Goal: Navigation & Orientation: Find specific page/section

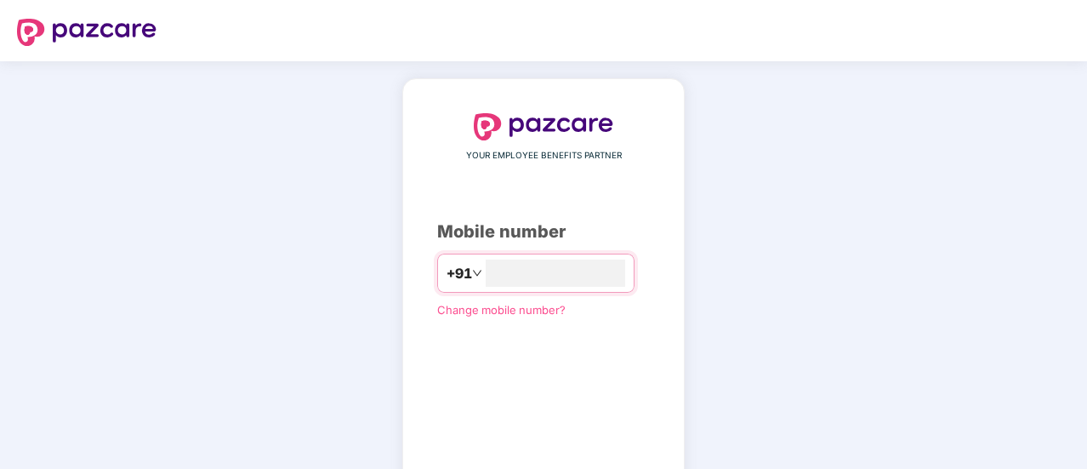
scroll to position [94, 0]
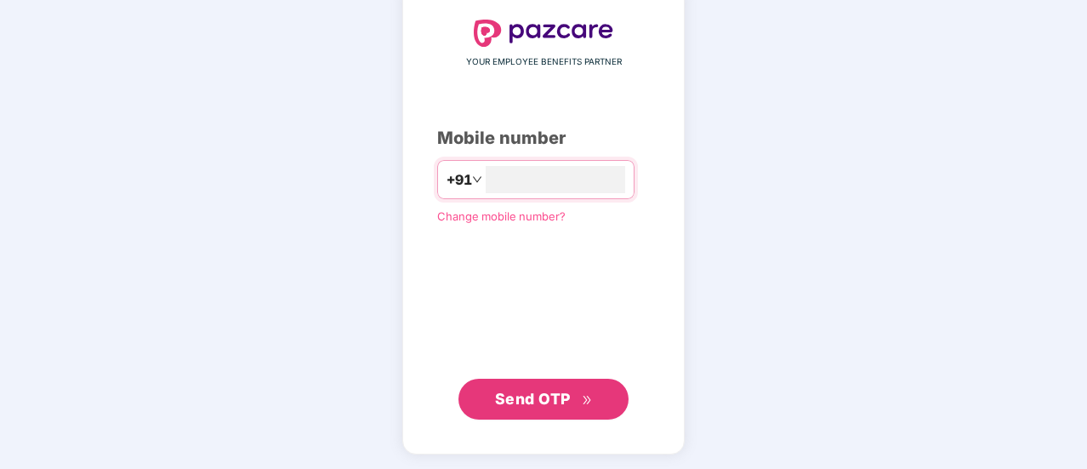
type input "**********"
click at [534, 391] on span "Send OTP" at bounding box center [533, 398] width 76 height 18
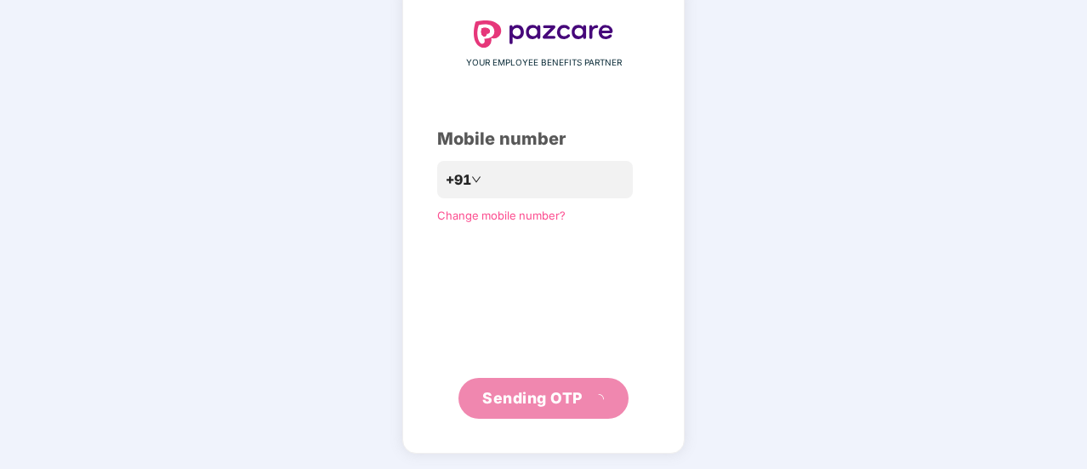
scroll to position [85, 0]
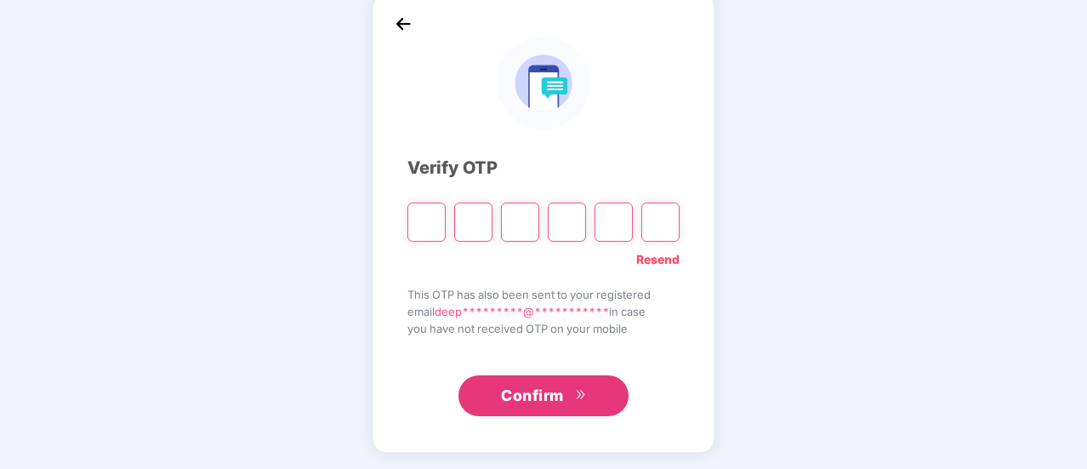
type input "*"
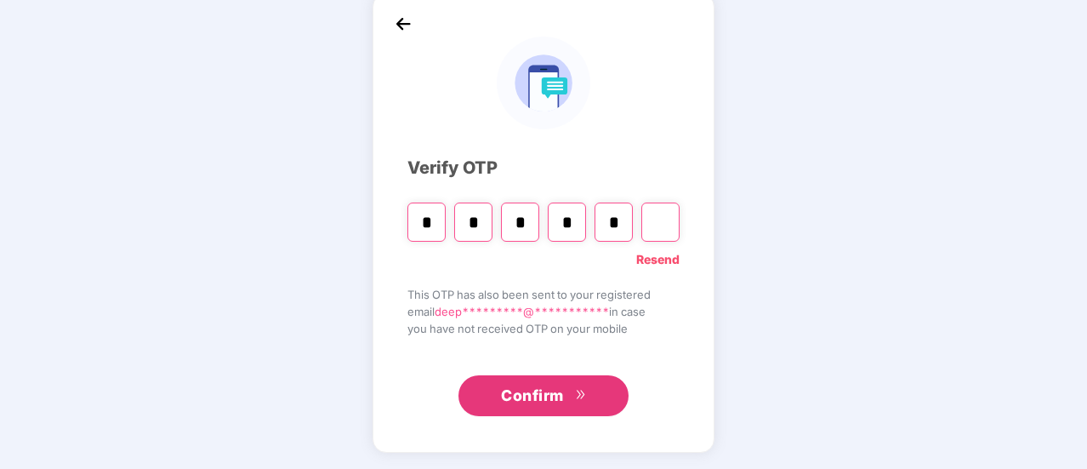
type input "*"
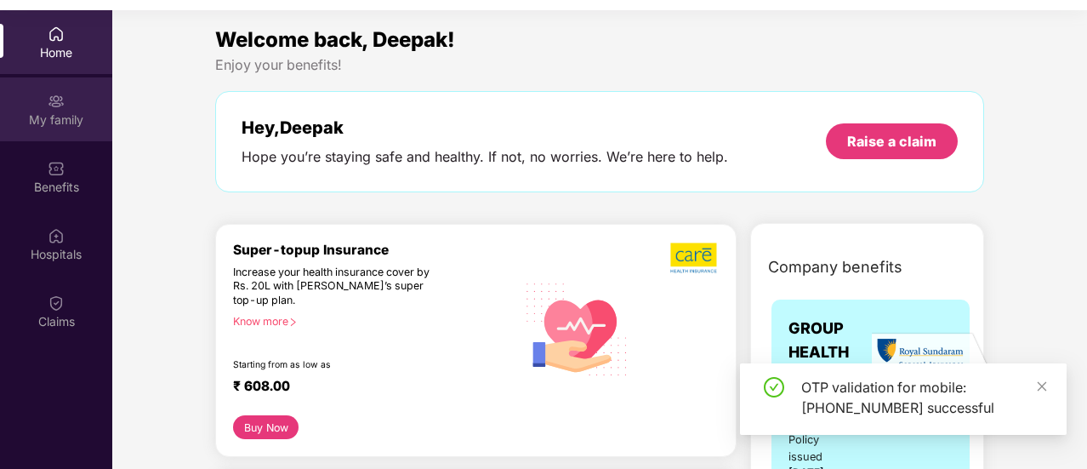
click at [54, 115] on div "My family" at bounding box center [56, 119] width 112 height 17
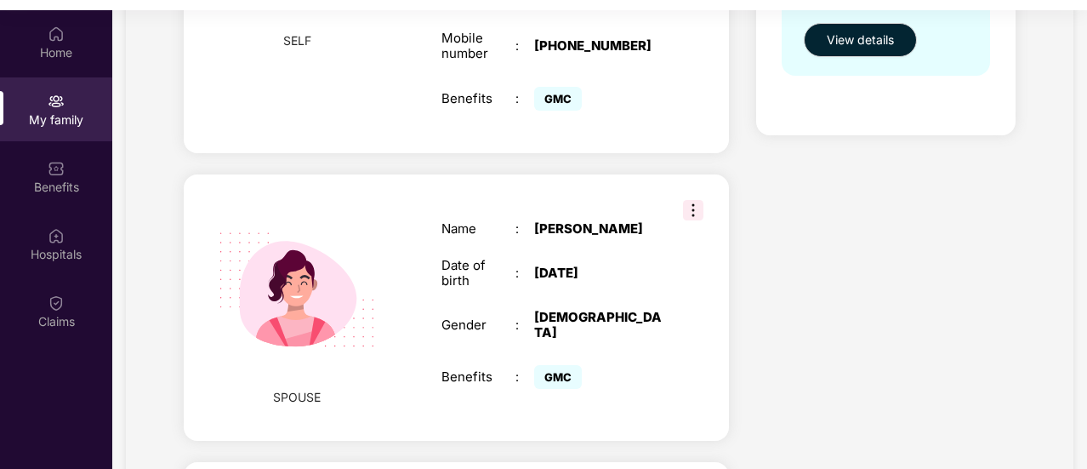
scroll to position [510, 0]
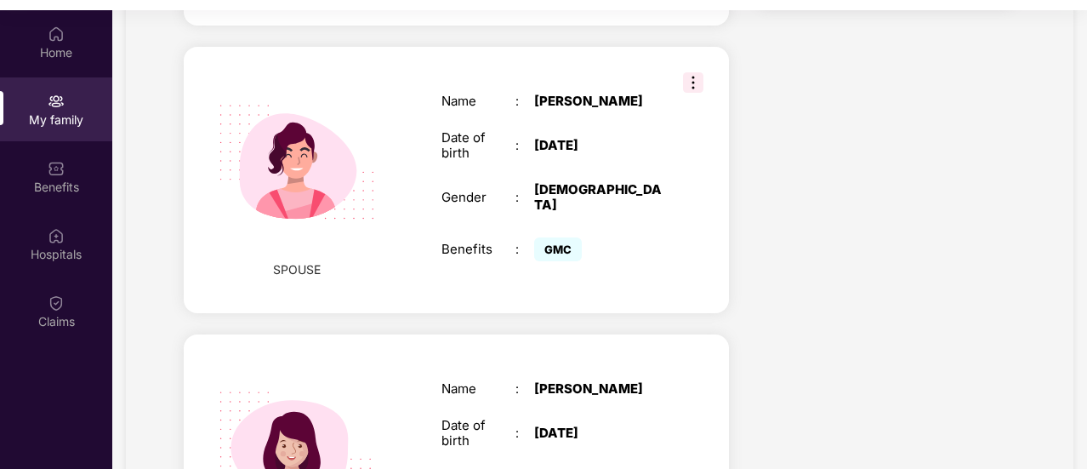
click at [698, 72] on img at bounding box center [693, 82] width 20 height 20
click at [936, 249] on div "Health Cover cover ₹3 Lakhs Policy issued [DATE] Policy Expiry [DATE] Enabled f…" at bounding box center [886, 257] width 286 height 1303
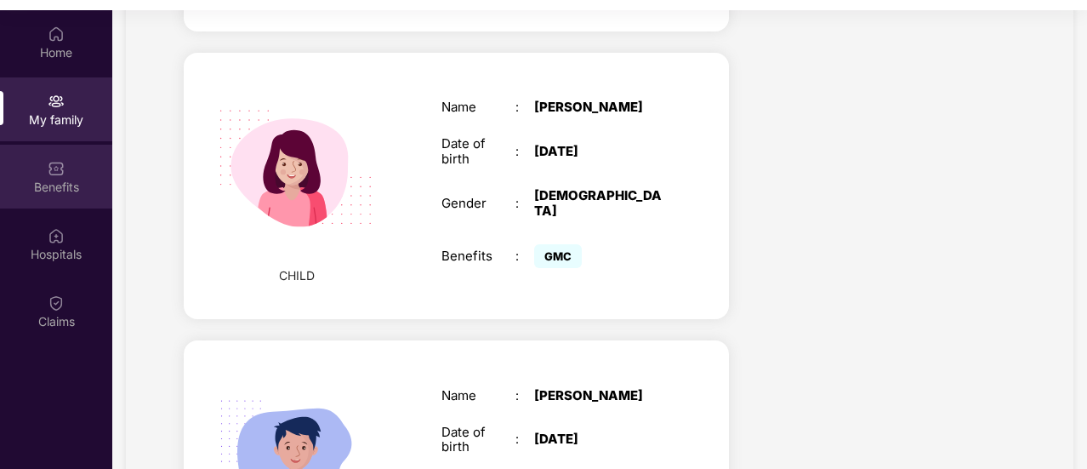
scroll to position [766, 0]
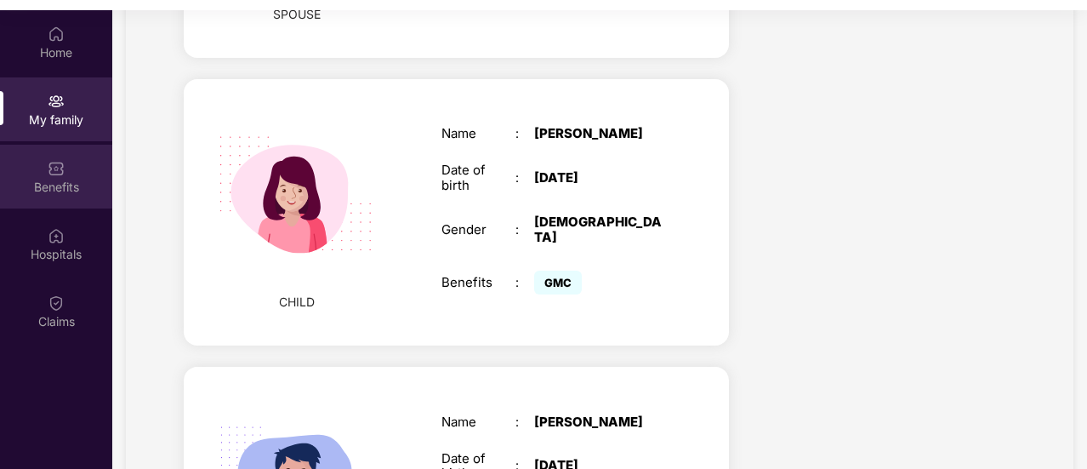
click at [65, 185] on div "Benefits" at bounding box center [56, 187] width 112 height 17
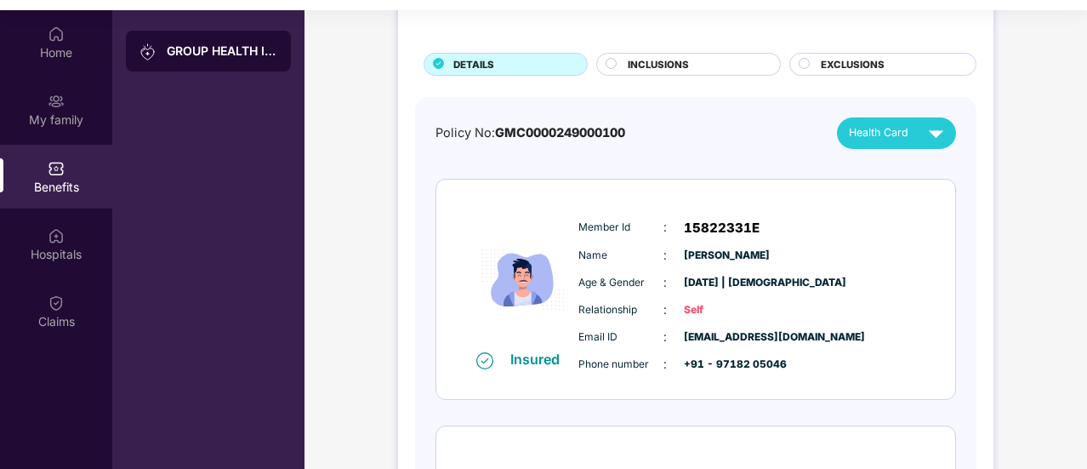
scroll to position [170, 0]
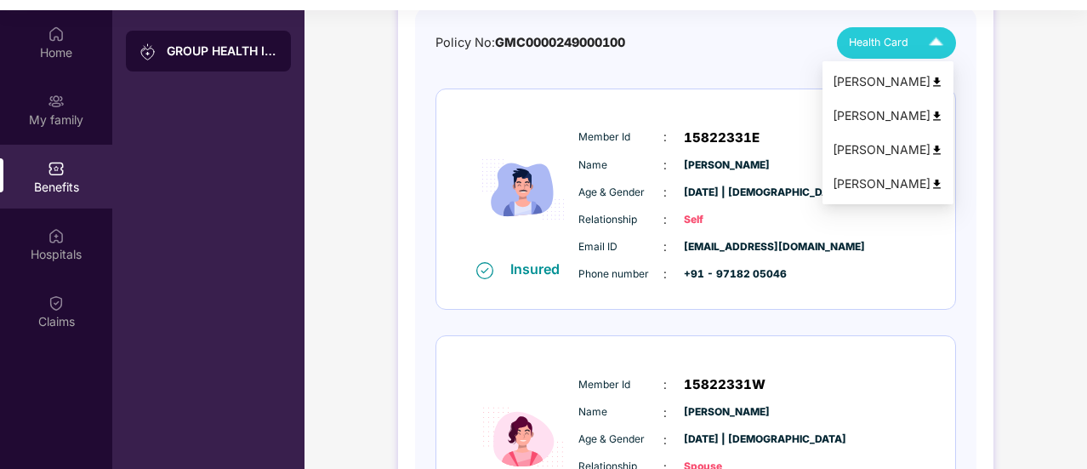
click at [933, 114] on div "[PERSON_NAME]" at bounding box center [888, 115] width 111 height 19
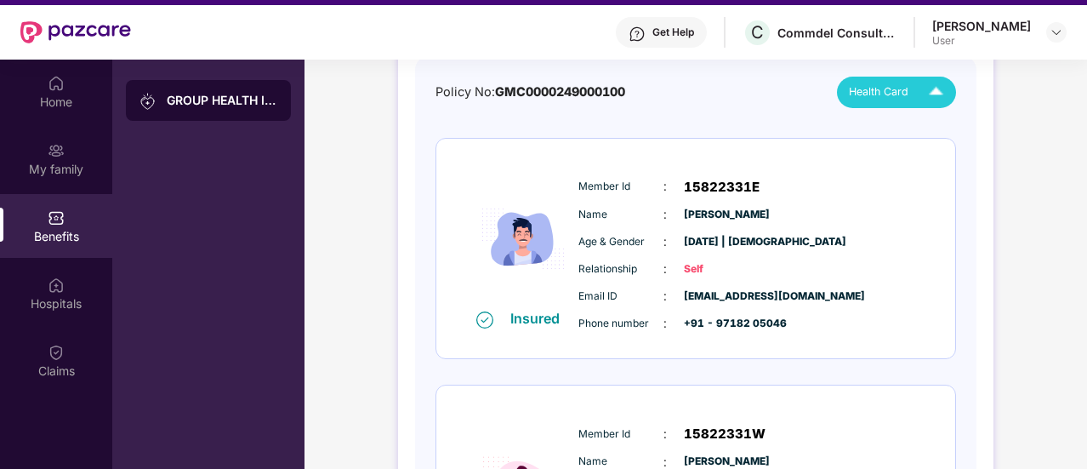
scroll to position [0, 0]
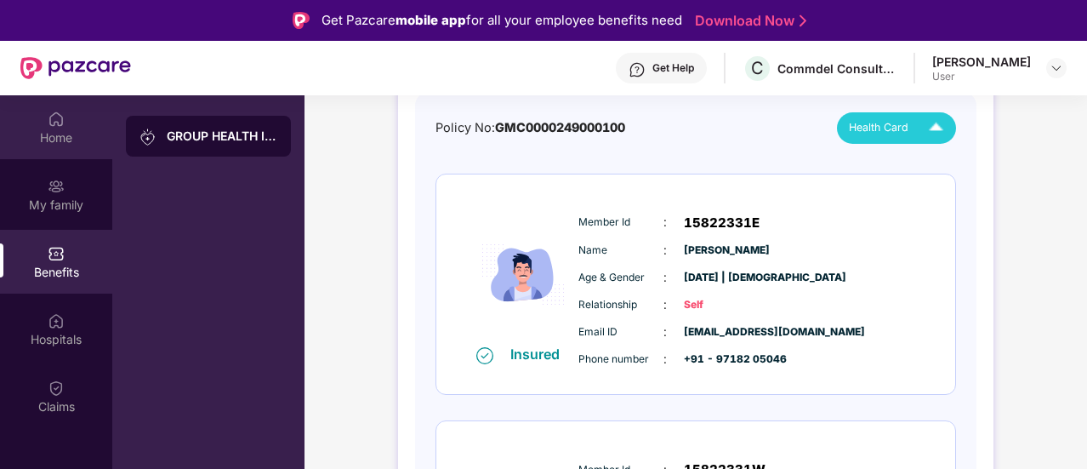
click at [55, 123] on img at bounding box center [56, 119] width 17 height 17
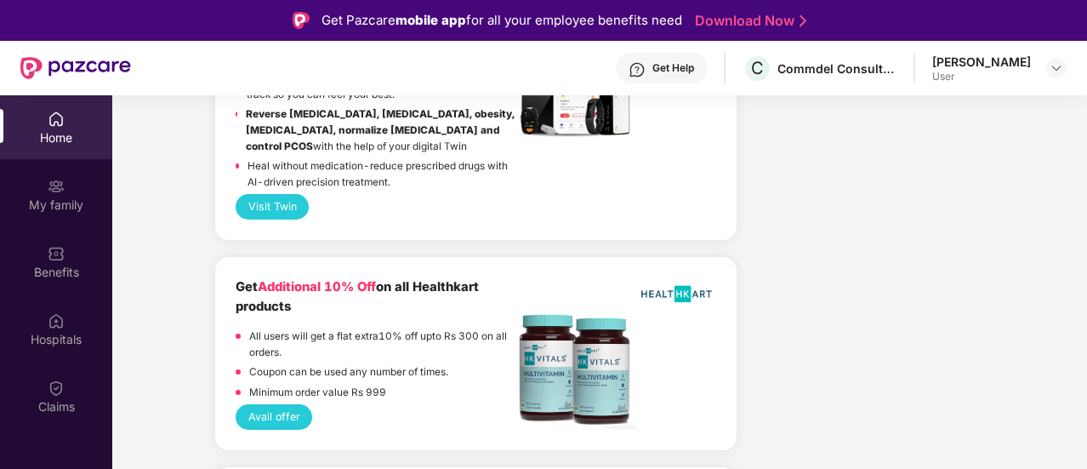
scroll to position [3659, 0]
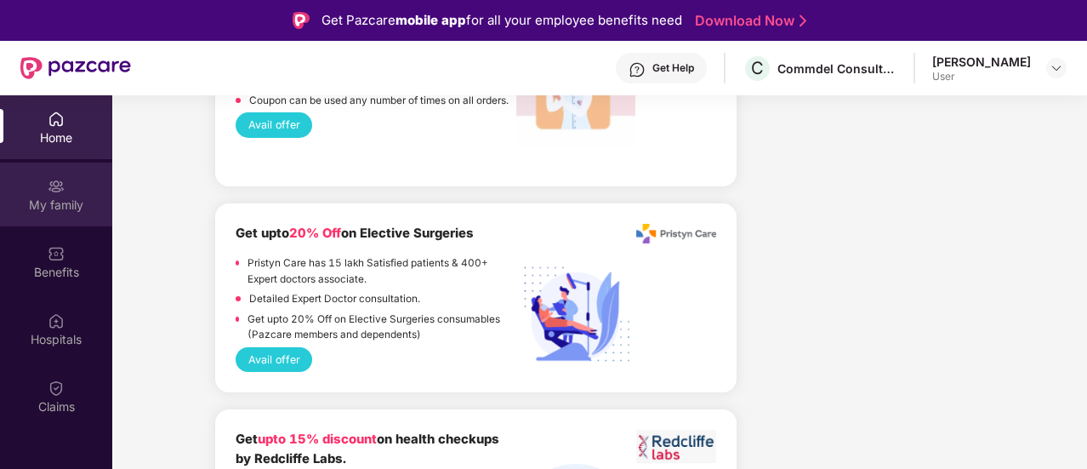
click at [62, 204] on div "My family" at bounding box center [56, 205] width 112 height 17
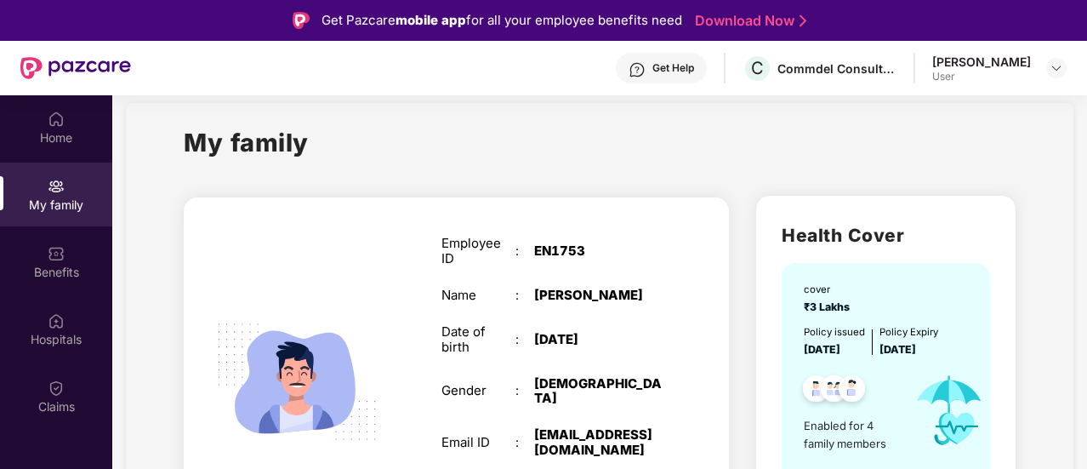
scroll to position [0, 0]
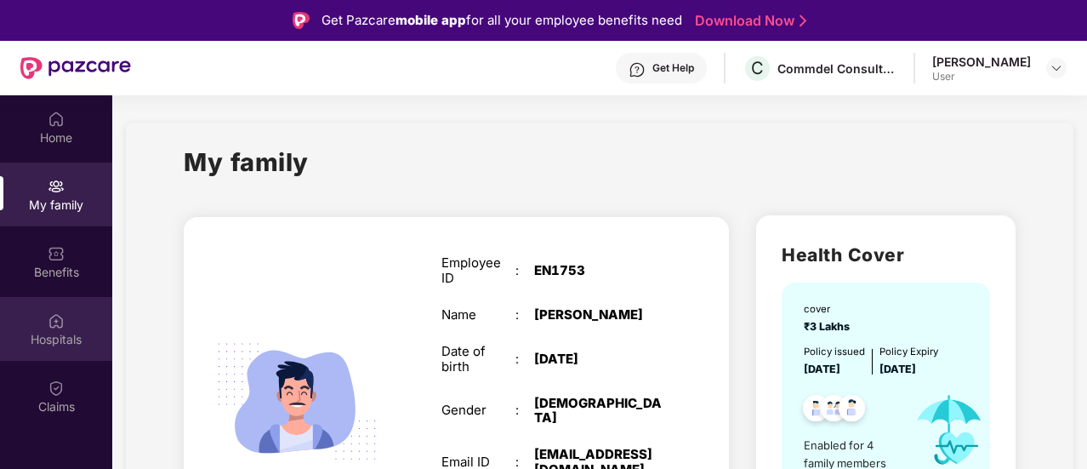
click at [51, 345] on div "Hospitals" at bounding box center [56, 339] width 112 height 17
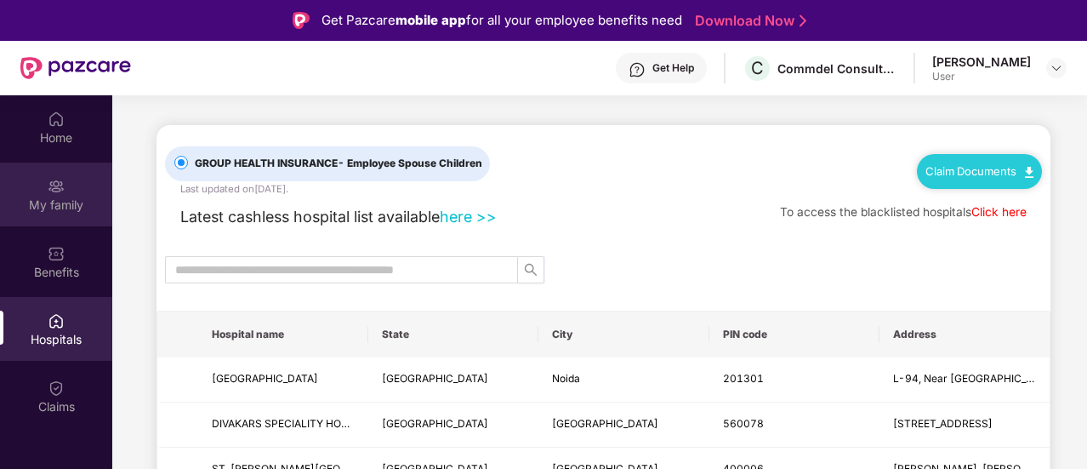
click at [43, 206] on div "My family" at bounding box center [56, 205] width 112 height 17
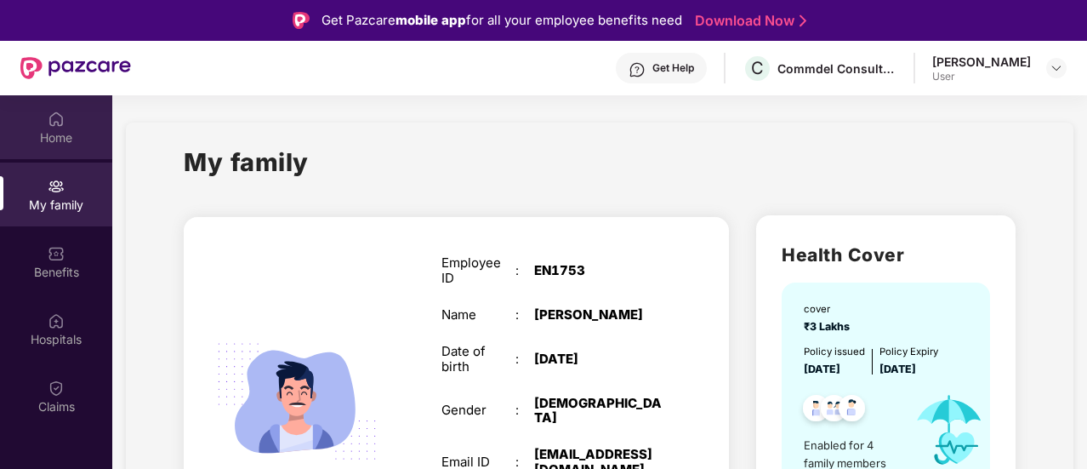
click at [31, 144] on div "Home" at bounding box center [56, 137] width 112 height 17
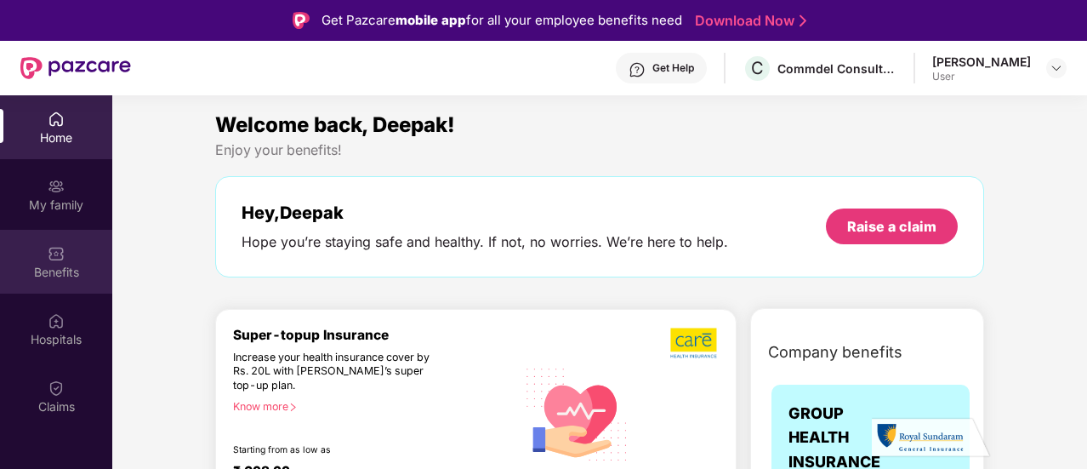
click at [60, 253] on img at bounding box center [56, 253] width 17 height 17
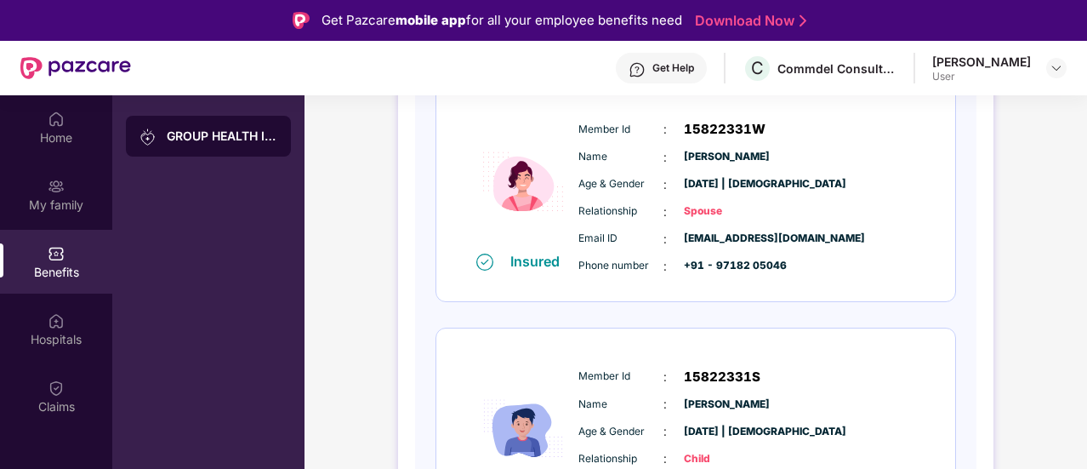
scroll to position [845, 0]
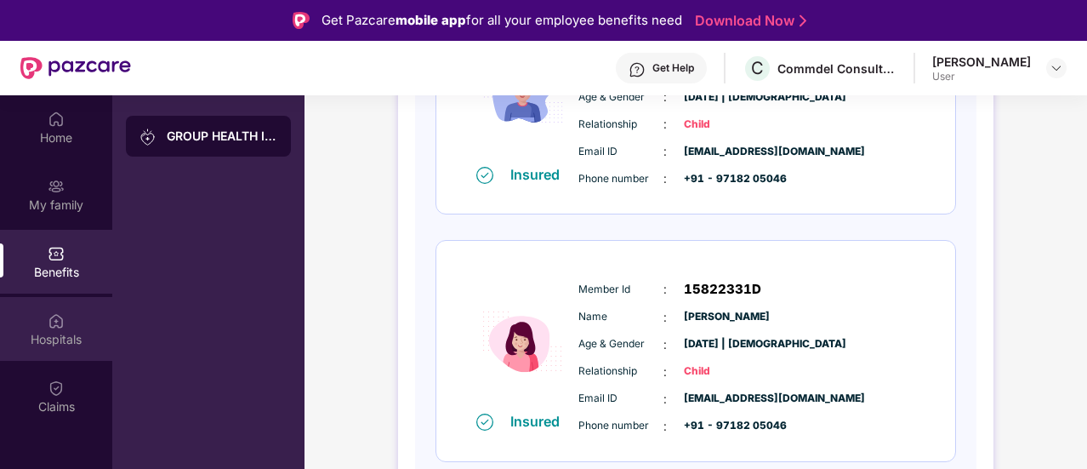
click at [47, 339] on div "Hospitals" at bounding box center [56, 339] width 112 height 17
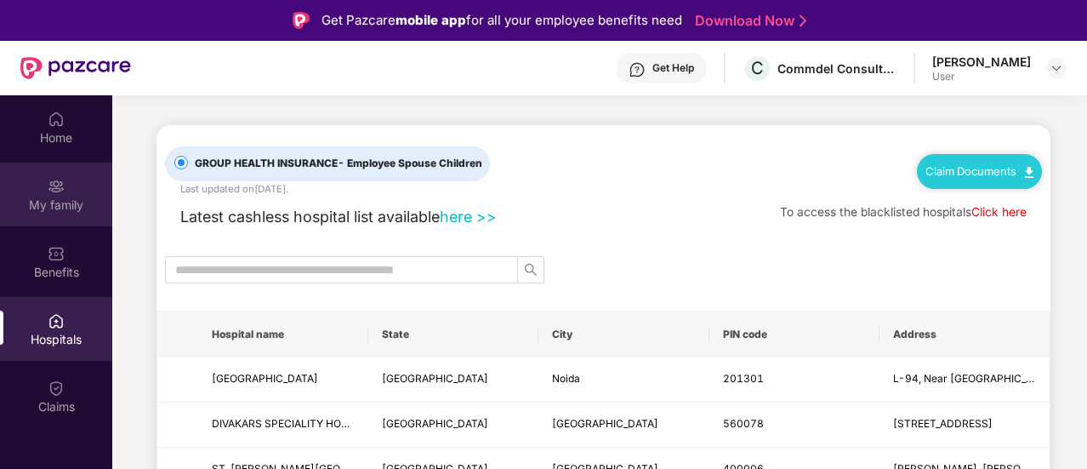
click at [29, 195] on div "My family" at bounding box center [56, 195] width 112 height 64
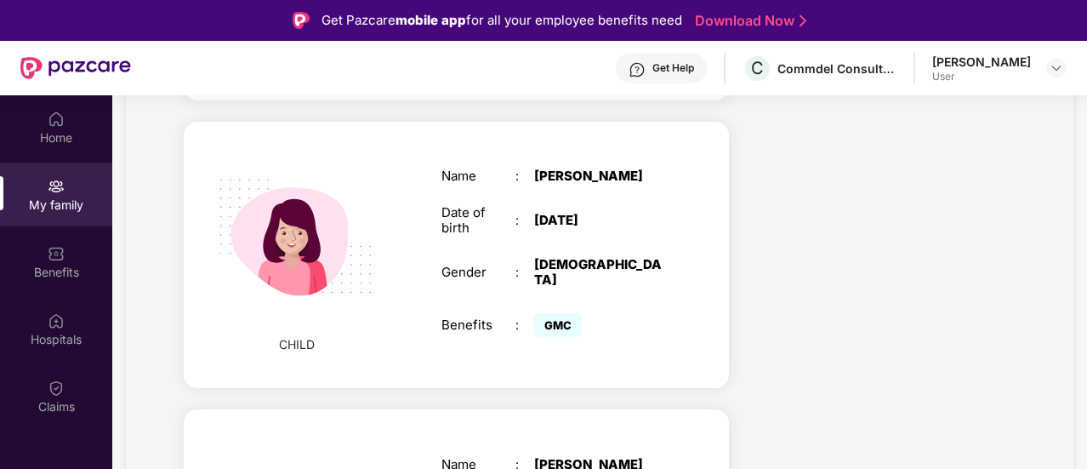
scroll to position [973, 0]
